Goal: Task Accomplishment & Management: Use online tool/utility

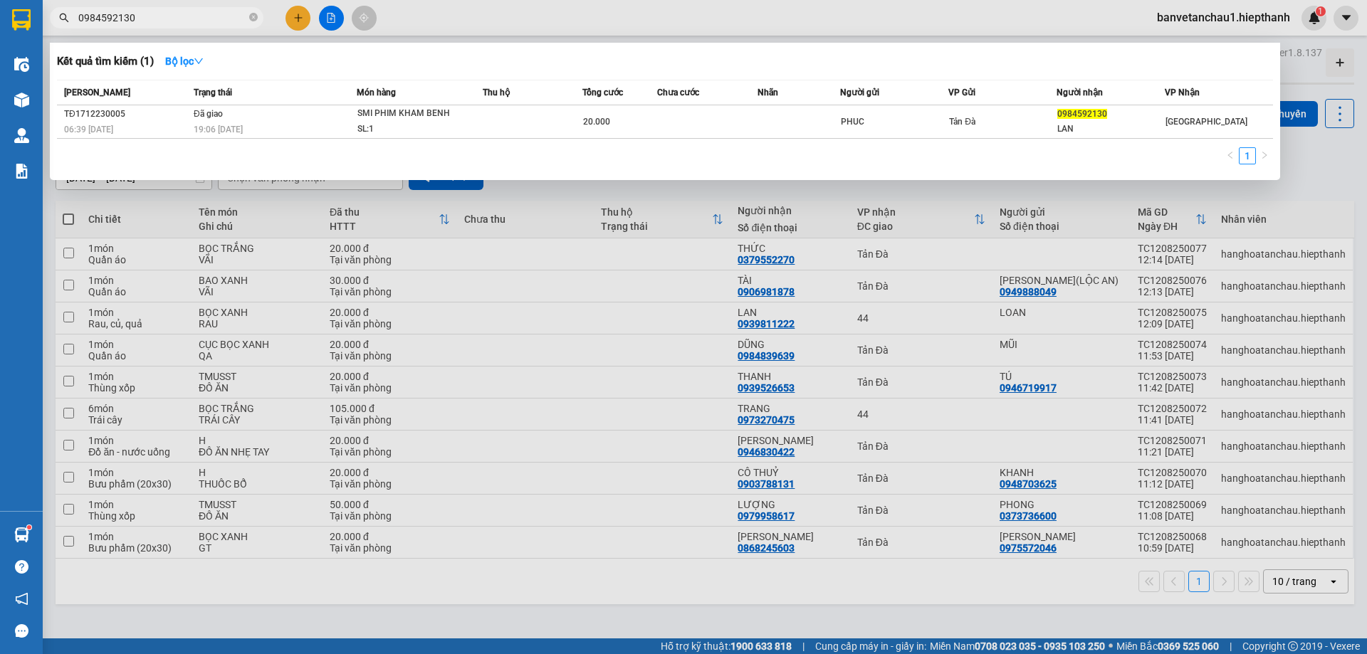
click at [155, 17] on input "0984592130" at bounding box center [162, 18] width 168 height 16
click at [261, 17] on span "0984592130" at bounding box center [157, 17] width 214 height 21
click at [335, 19] on div at bounding box center [683, 327] width 1367 height 654
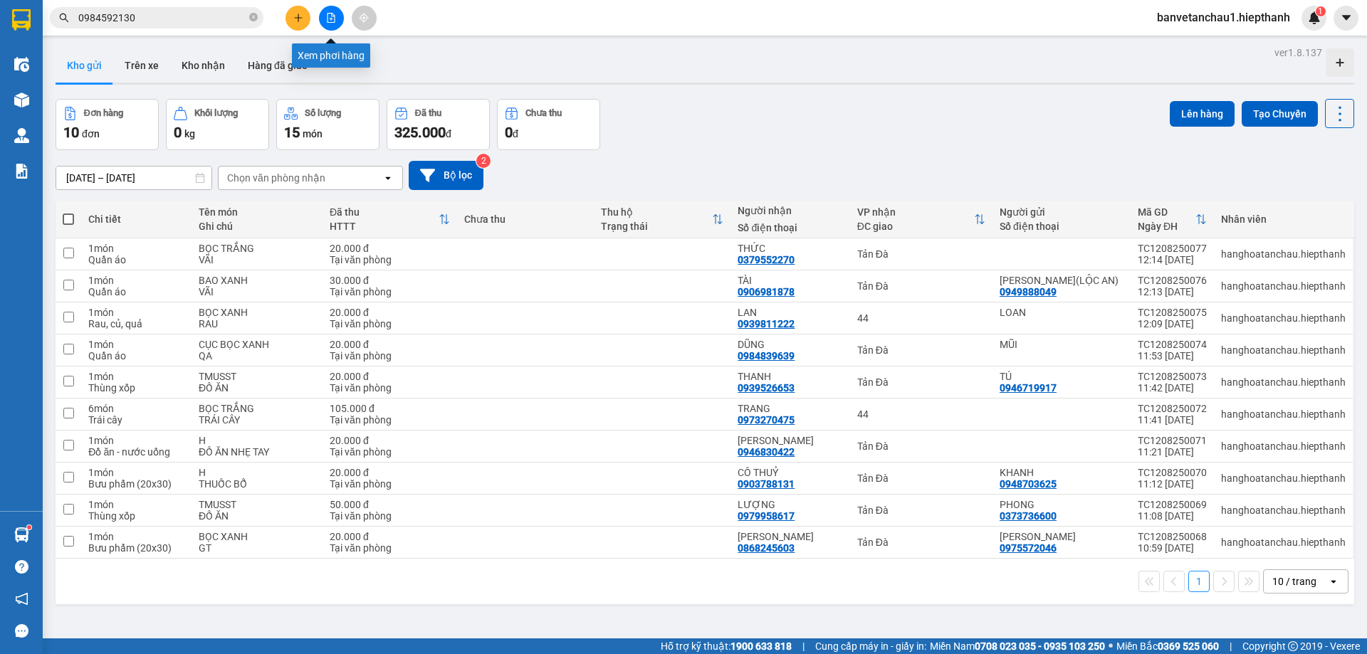
click at [335, 19] on icon "file-add" at bounding box center [331, 18] width 10 height 10
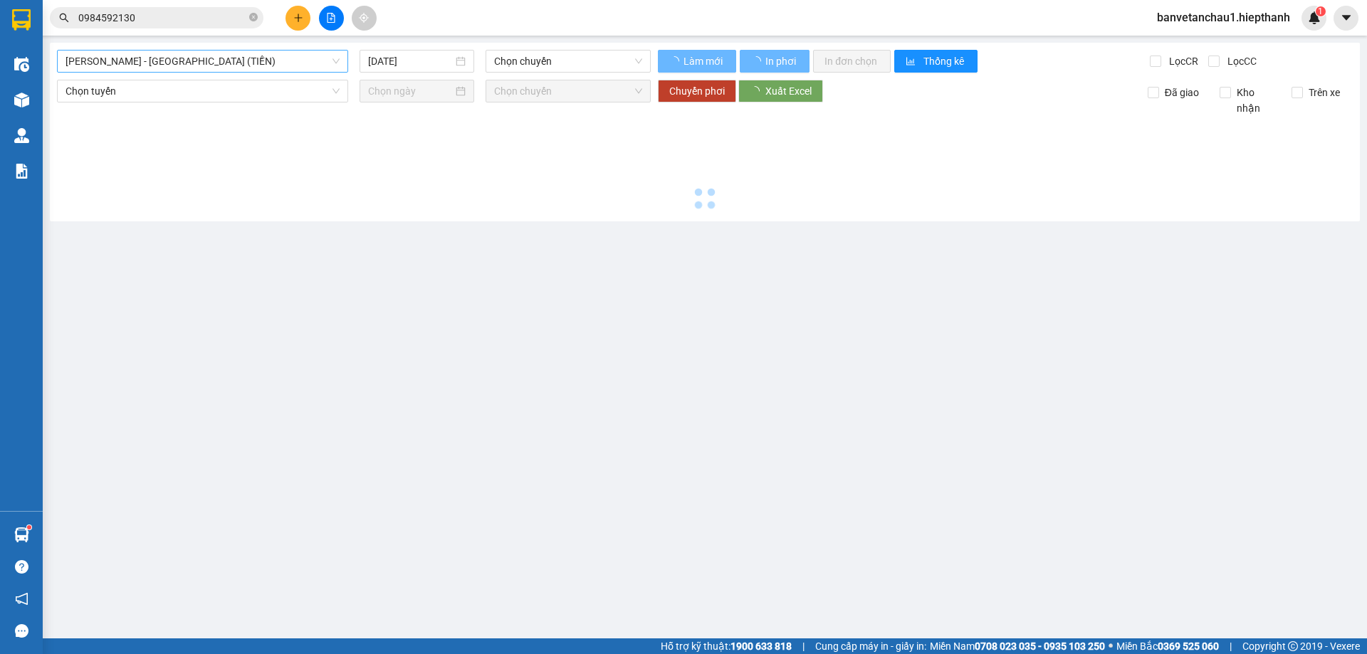
drag, startPoint x: 215, startPoint y: 53, endPoint x: 215, endPoint y: 63, distance: 9.3
click at [215, 56] on span "[PERSON_NAME] - [GEOGRAPHIC_DATA] (TIỀN)" at bounding box center [203, 61] width 274 height 21
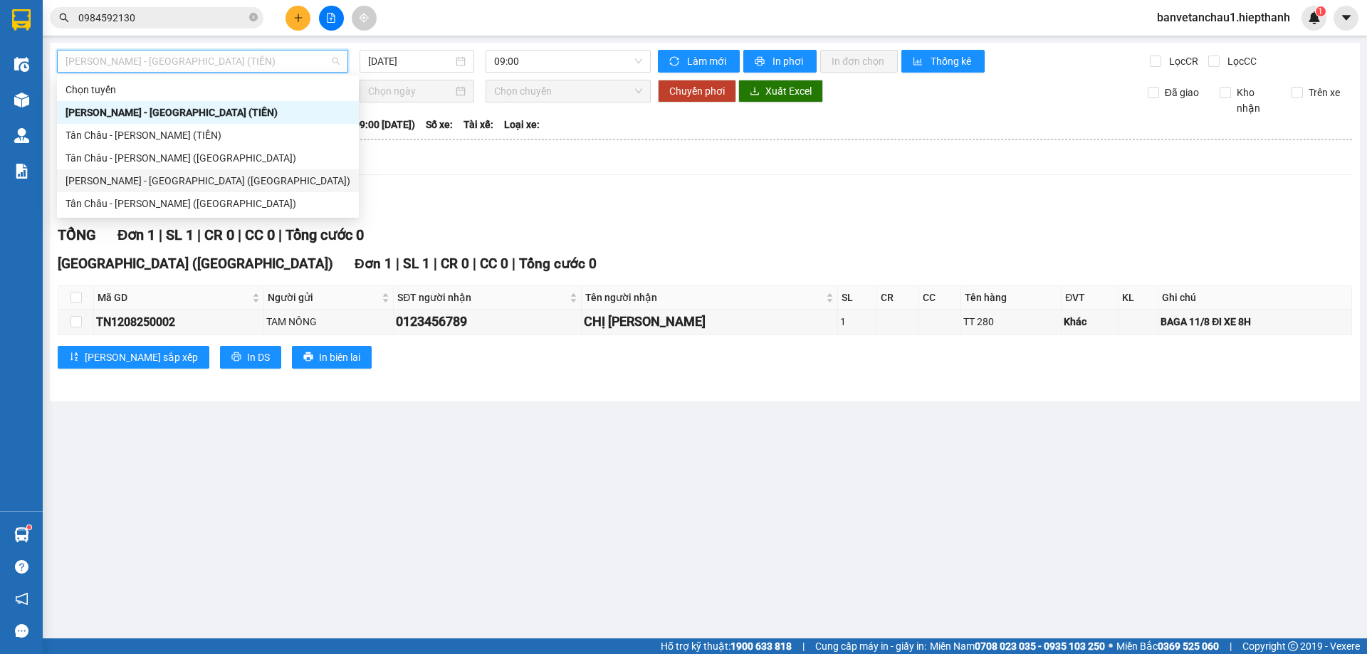
click at [173, 182] on div "[PERSON_NAME] - [GEOGRAPHIC_DATA] ([GEOGRAPHIC_DATA])" at bounding box center [208, 181] width 285 height 16
type input "[DATE]"
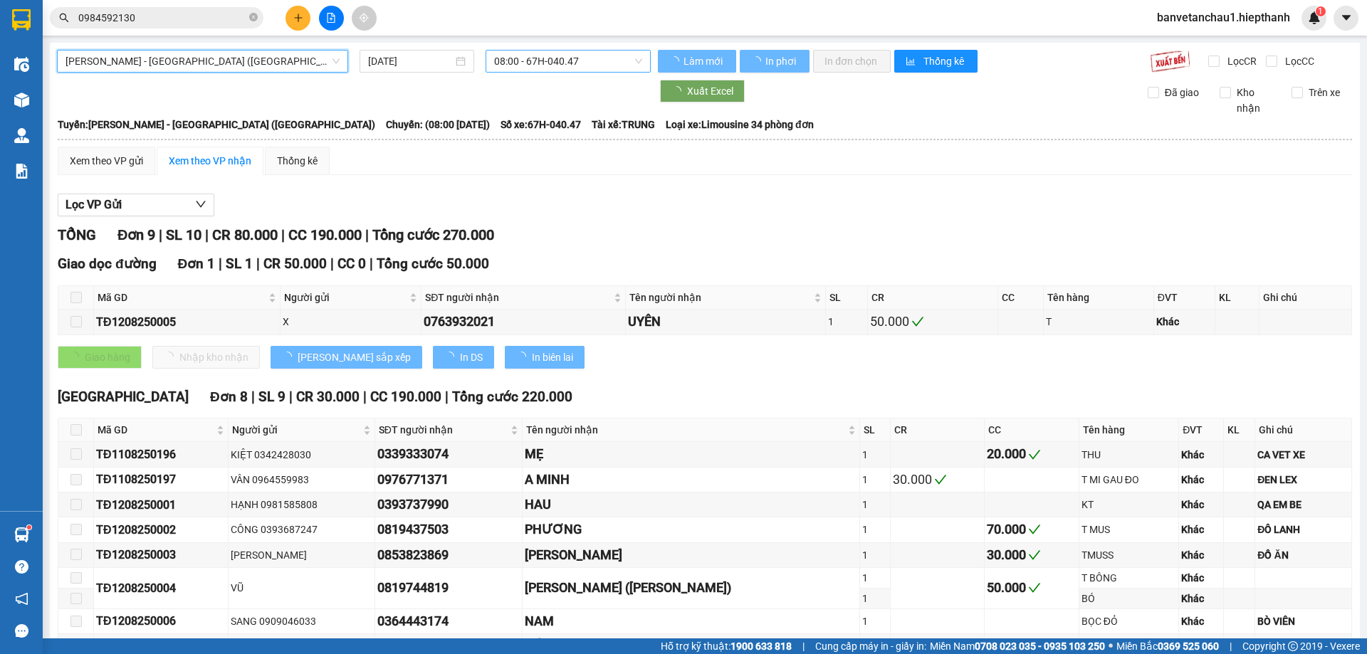
click at [540, 58] on span "08:00 - 67H-040.47" at bounding box center [568, 61] width 148 height 21
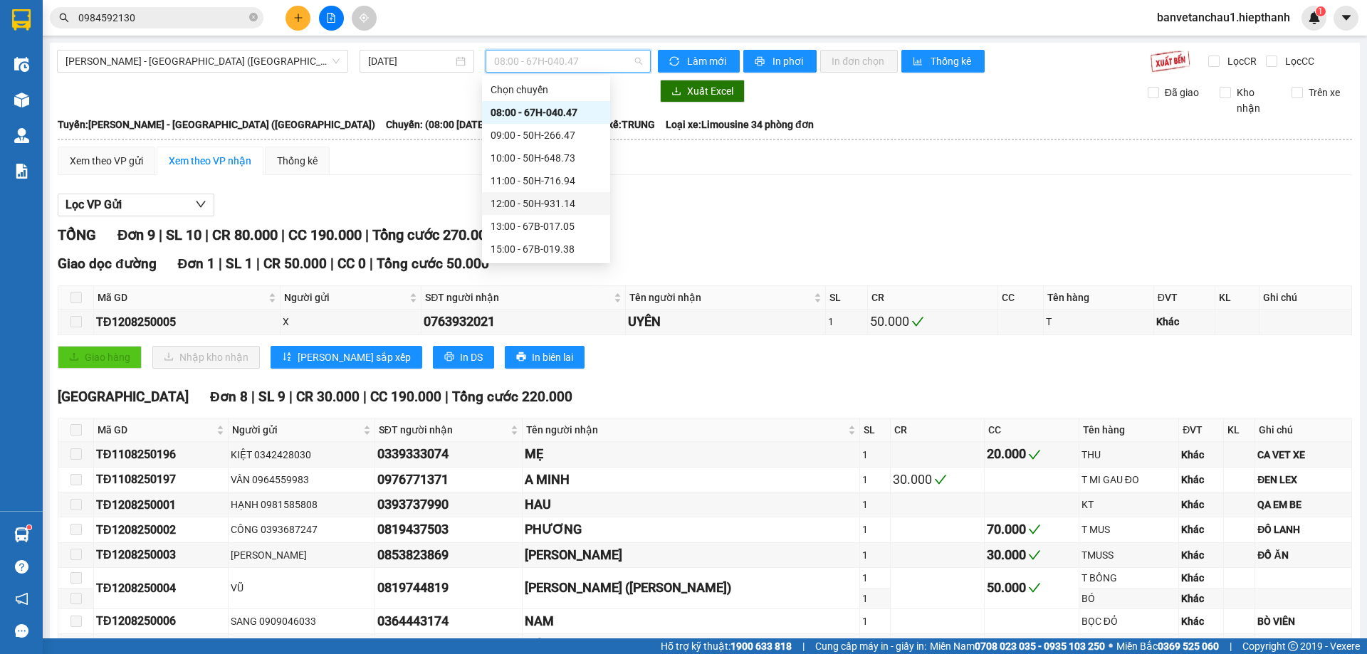
scroll to position [71, 0]
click at [549, 204] on div "17:00 - 50H-365.72" at bounding box center [546, 201] width 111 height 16
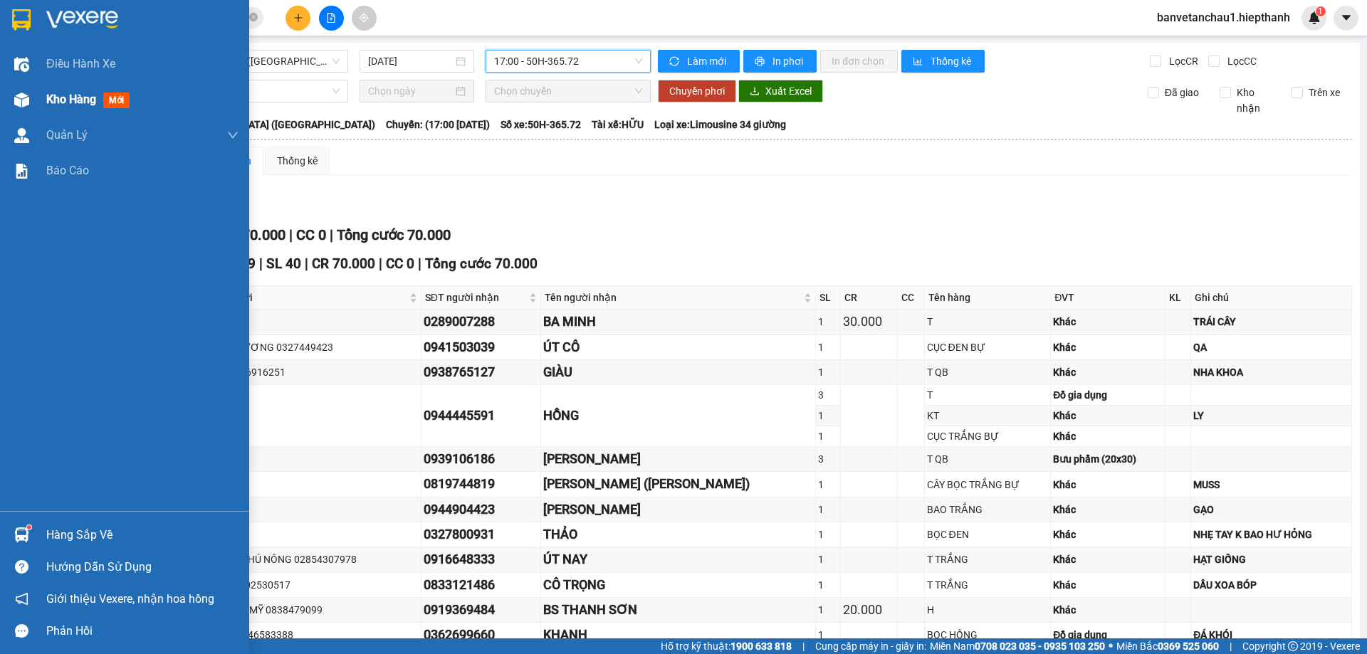
click at [58, 98] on span "Kho hàng" at bounding box center [71, 100] width 50 height 14
